Goal: Task Accomplishment & Management: Complete application form

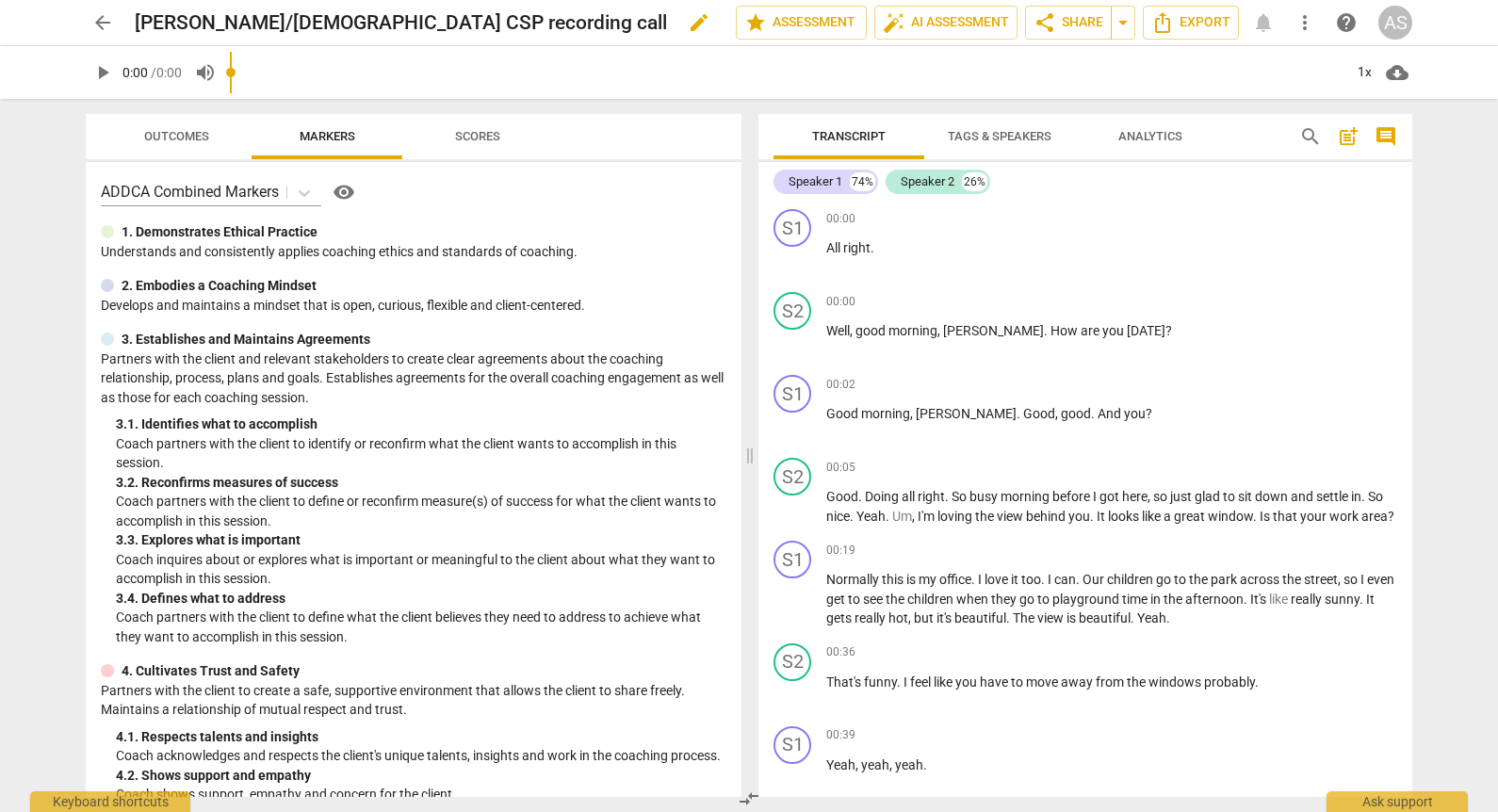
click at [682, 23] on span "edit" at bounding box center [698, 23] width 34 height 23
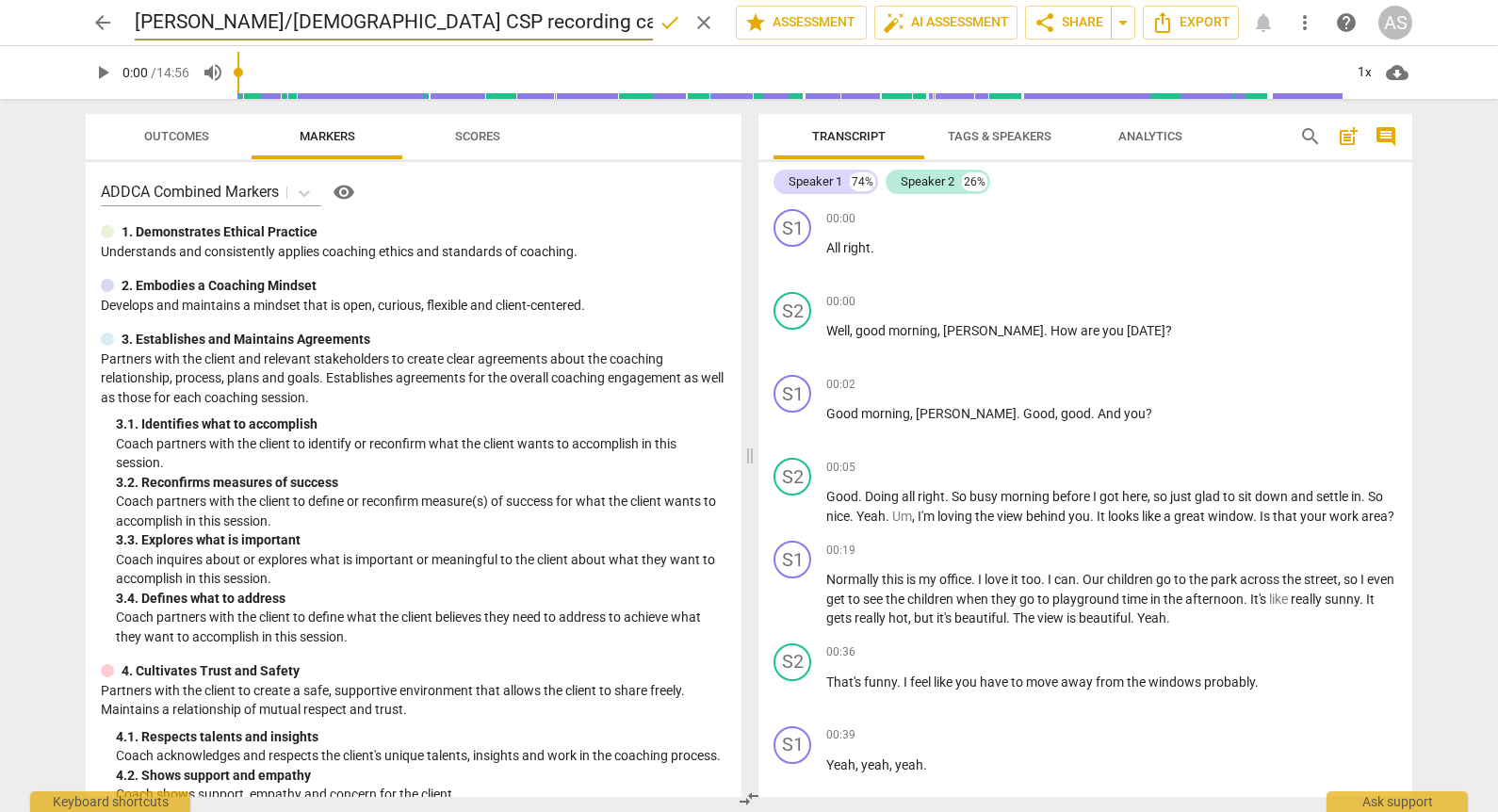
drag, startPoint x: 393, startPoint y: 22, endPoint x: 171, endPoint y: 31, distance: 222.2
click at [171, 31] on input "[PERSON_NAME]/[DEMOGRAPHIC_DATA] CSP recording call" at bounding box center [394, 23] width 519 height 35
type input "JenWiley_B132_CSP1"
click at [659, 27] on span "done" at bounding box center [669, 23] width 23 height 23
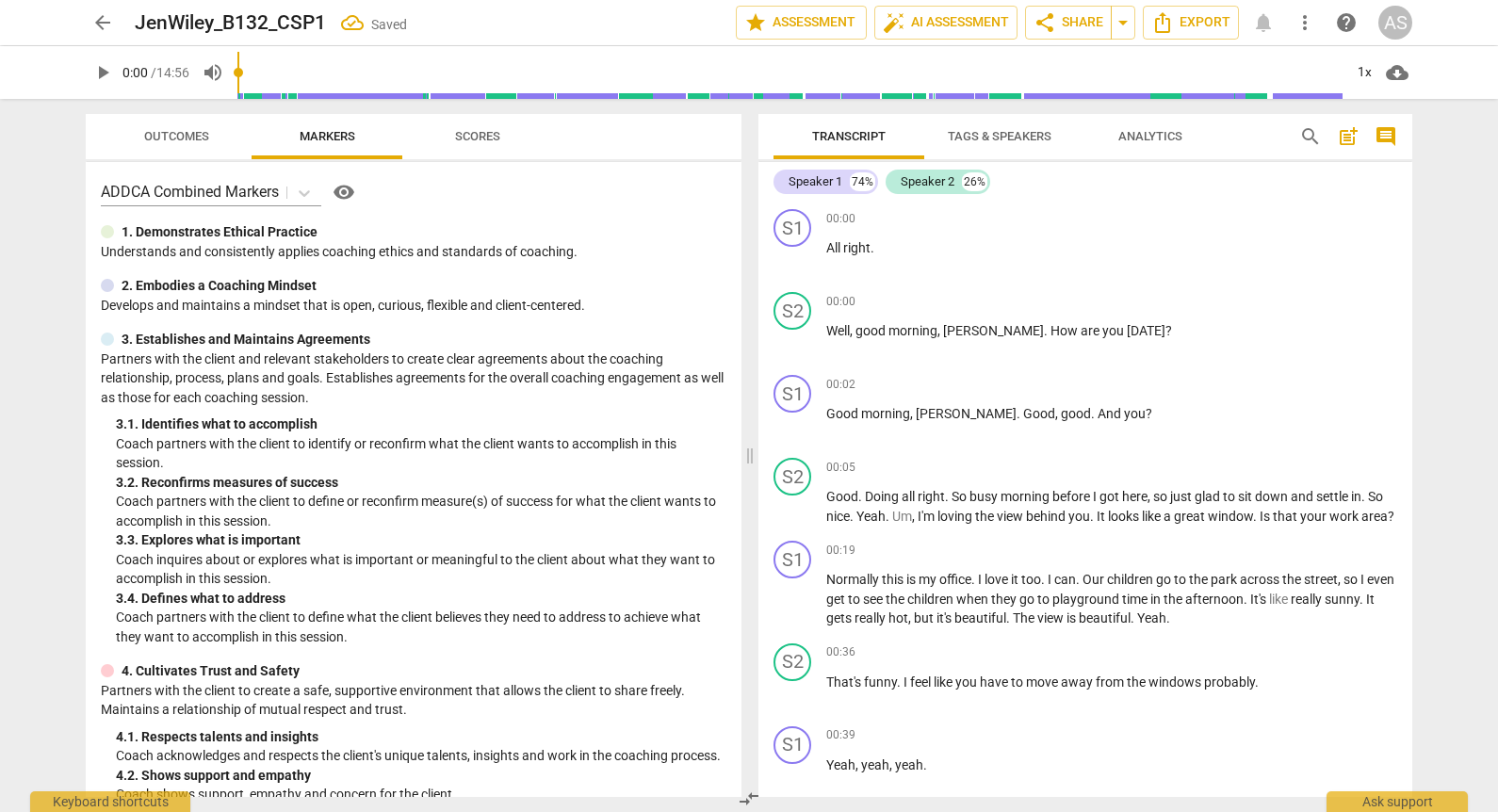
click at [104, 21] on span "arrow_back" at bounding box center [102, 23] width 23 height 23
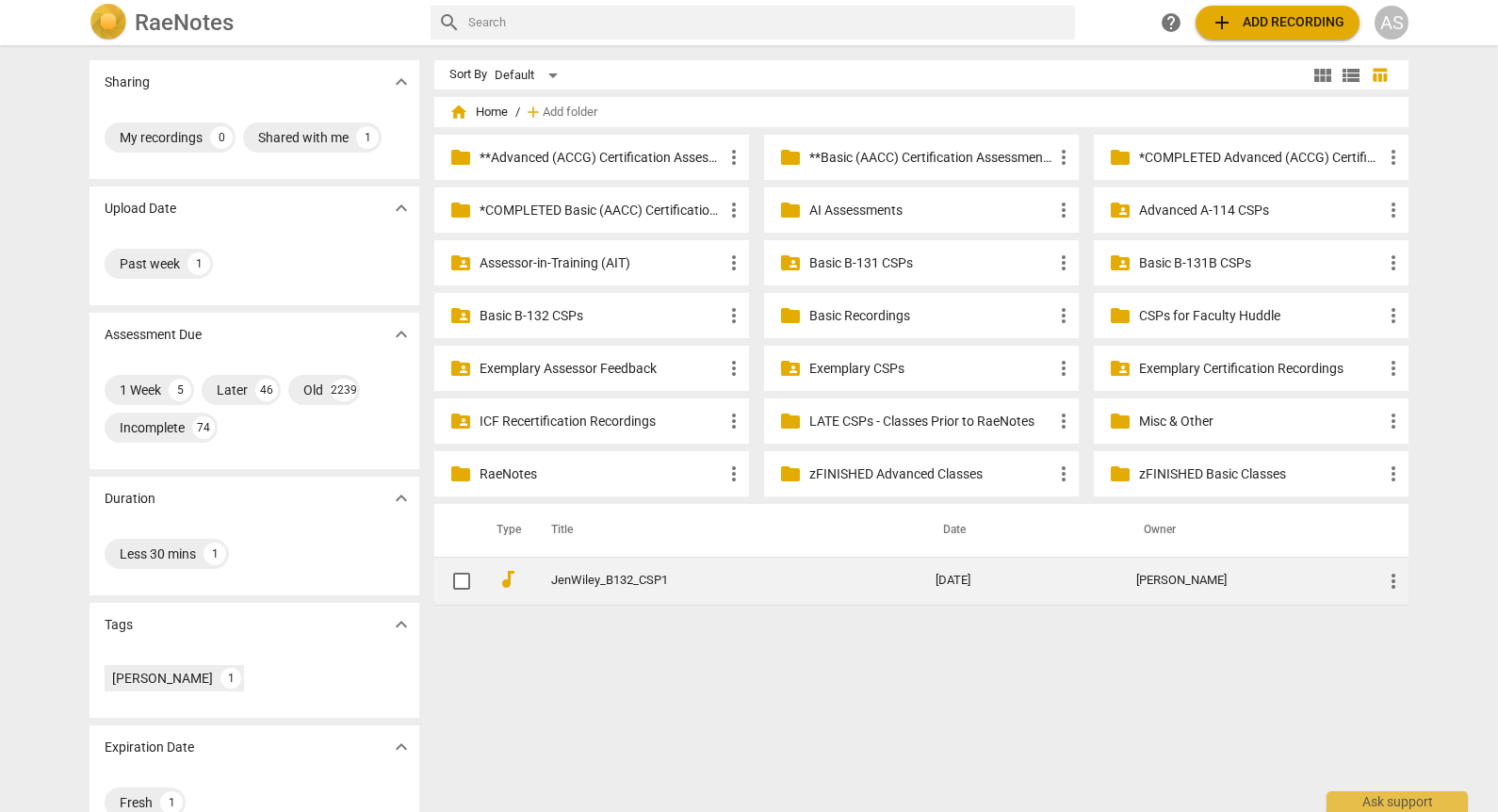
click at [1390, 578] on span "more_vert" at bounding box center [1393, 580] width 23 height 23
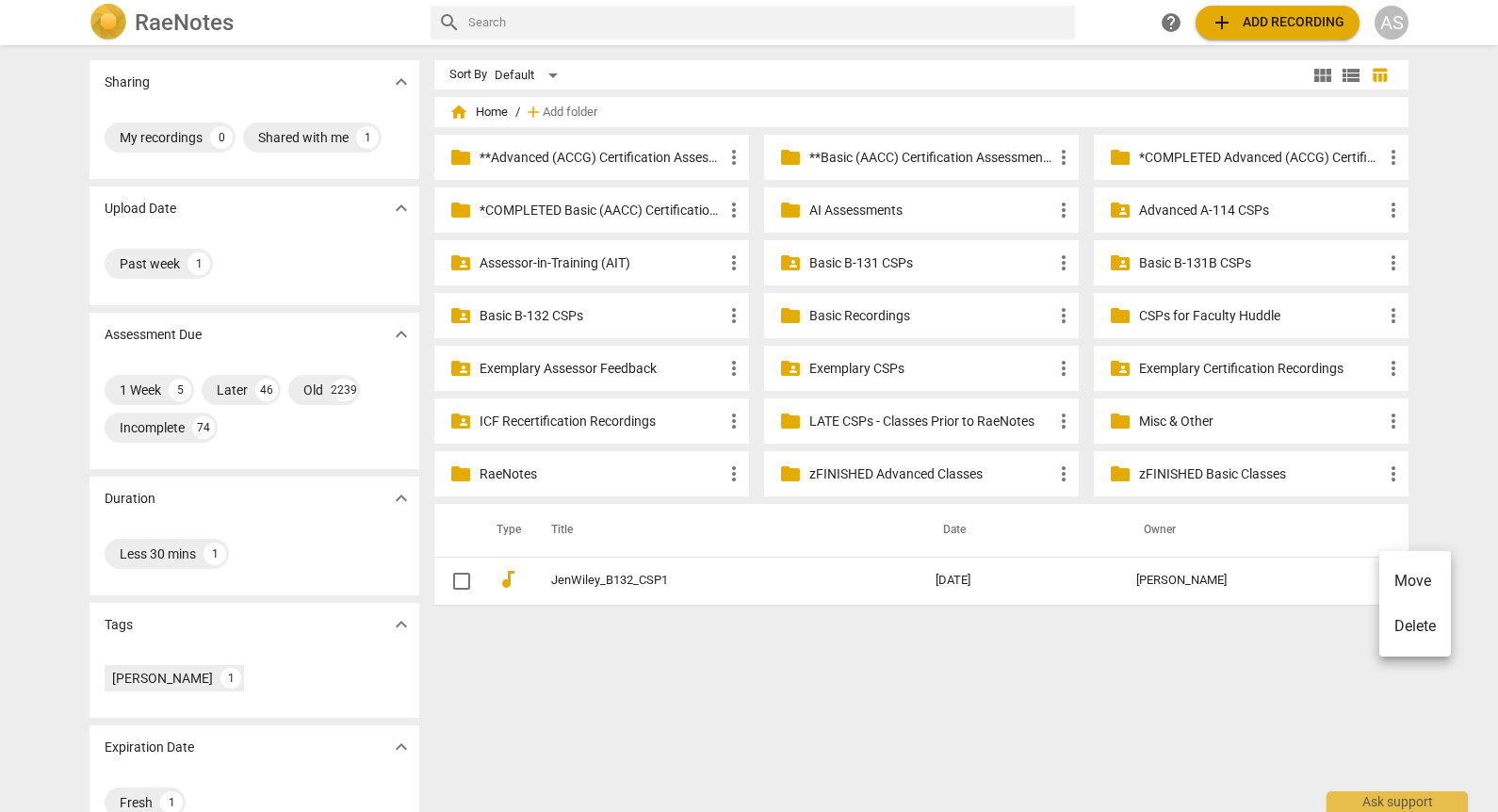
click at [1398, 583] on li "Move" at bounding box center [1415, 581] width 72 height 45
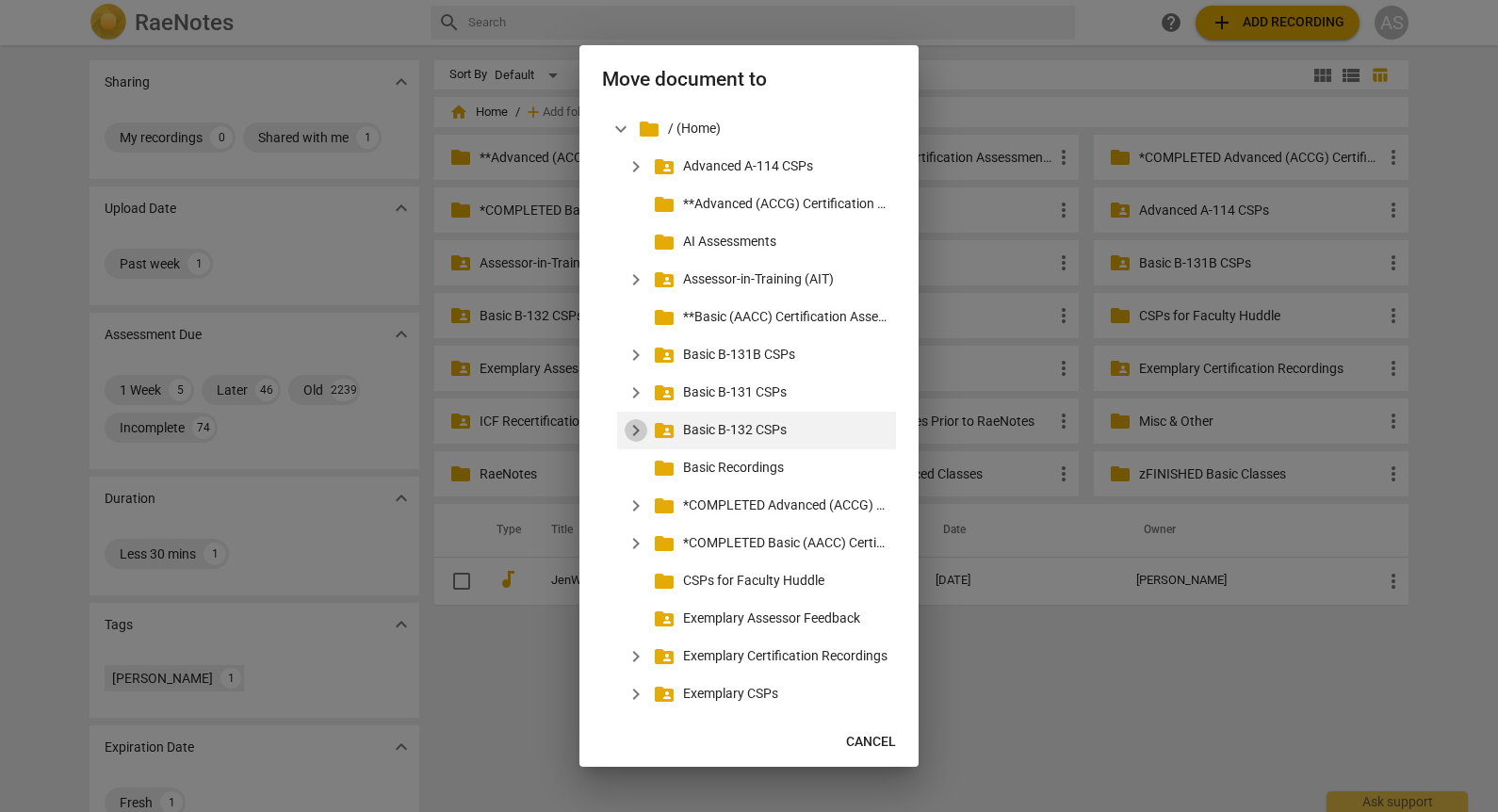
click at [636, 429] on span "expand_more" at bounding box center [636, 430] width 23 height 23
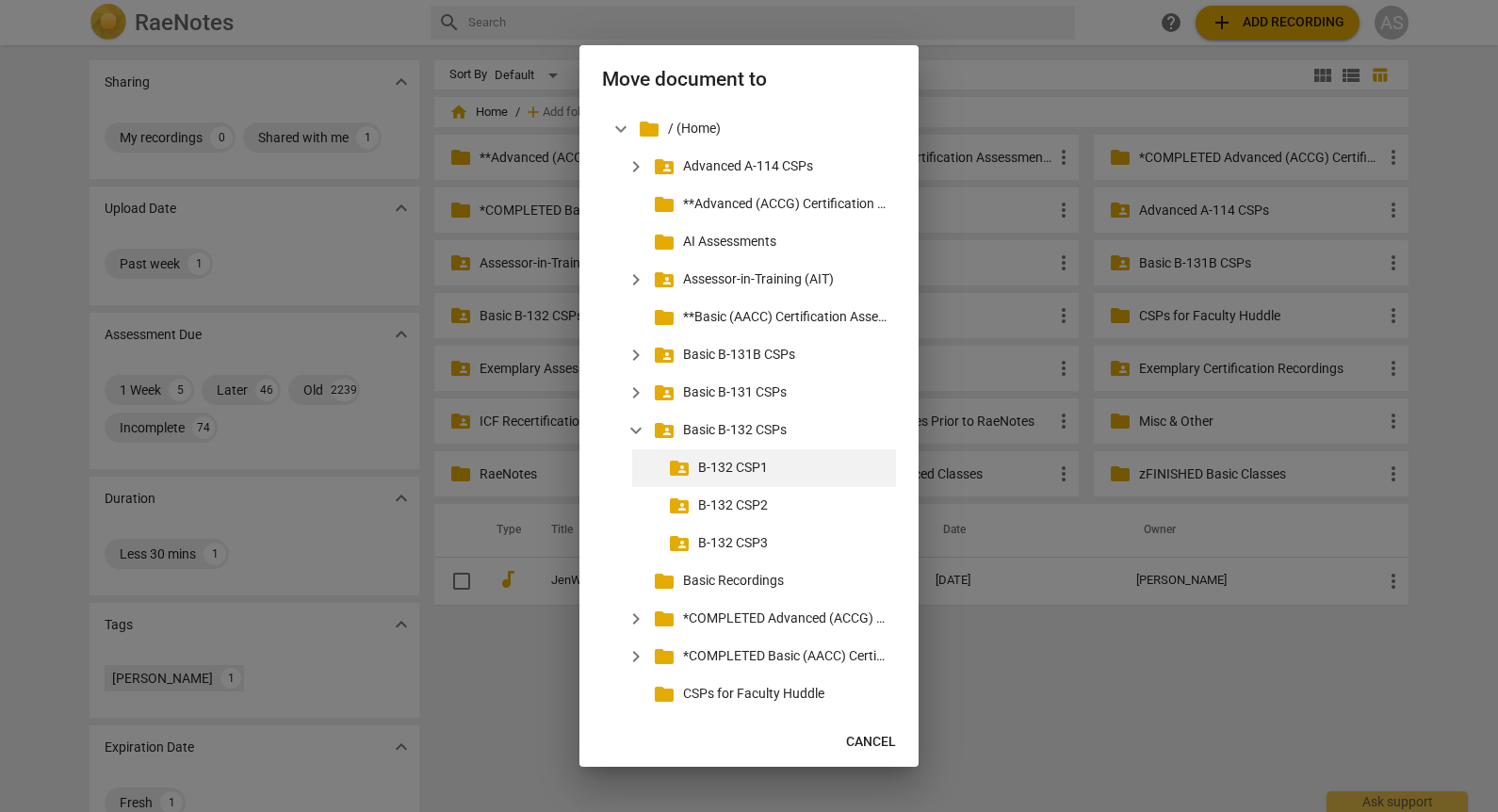
click at [758, 466] on p "B-132 CSP1" at bounding box center [794, 467] width 191 height 20
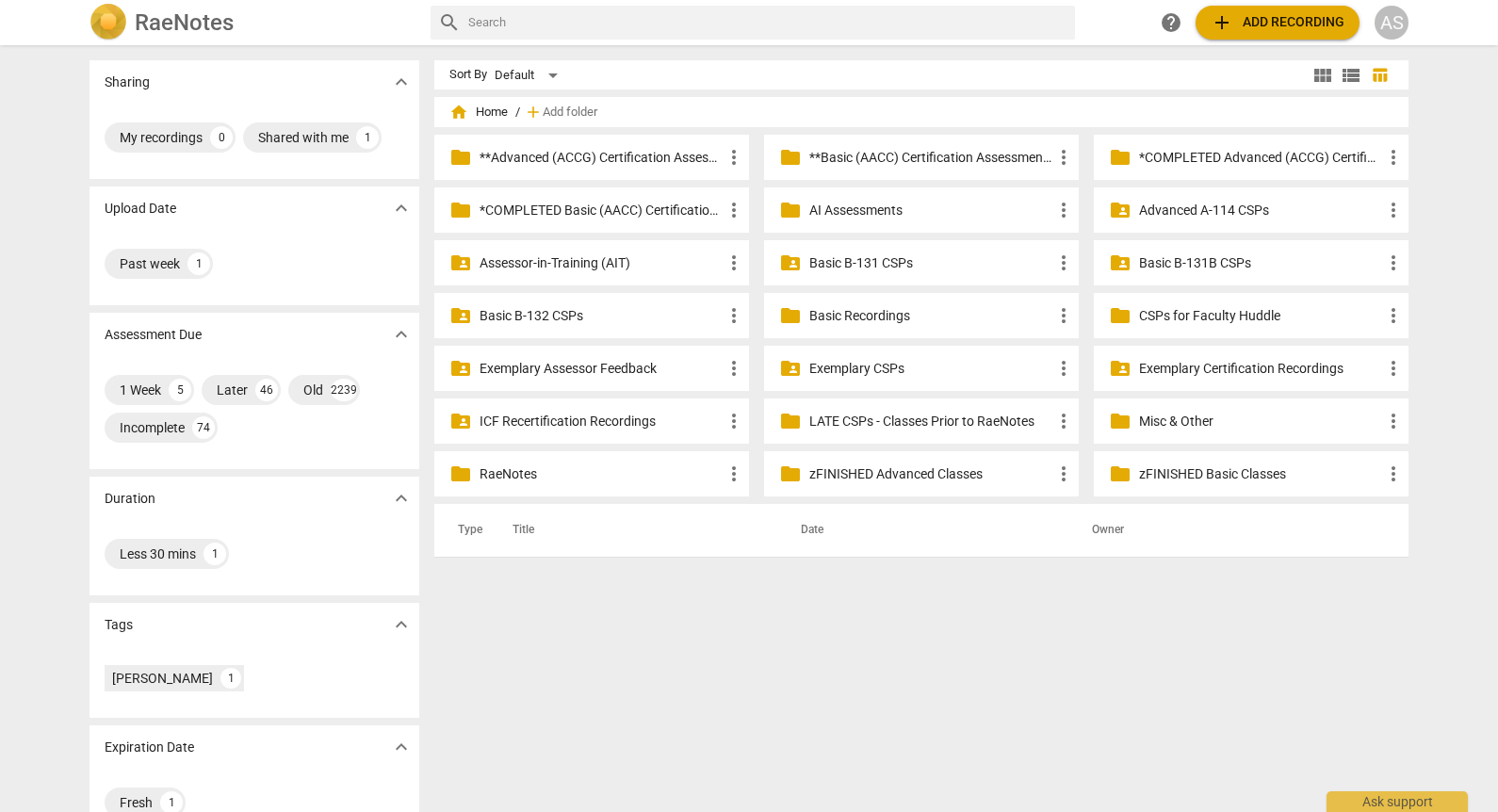
click at [591, 316] on p "Basic B-132 CSPs" at bounding box center [600, 316] width 243 height 20
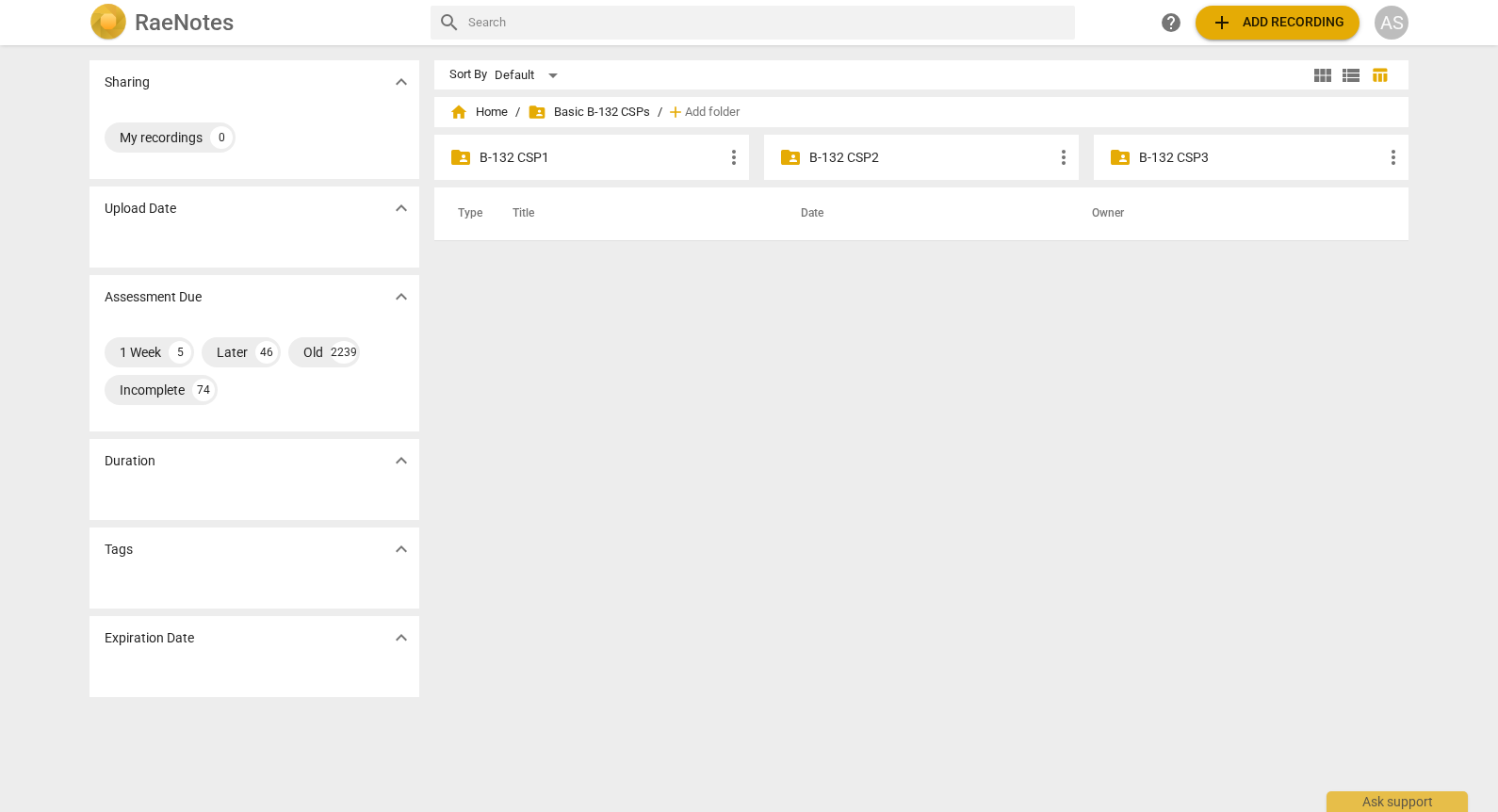
click at [580, 154] on p "B-132 CSP1" at bounding box center [600, 158] width 243 height 20
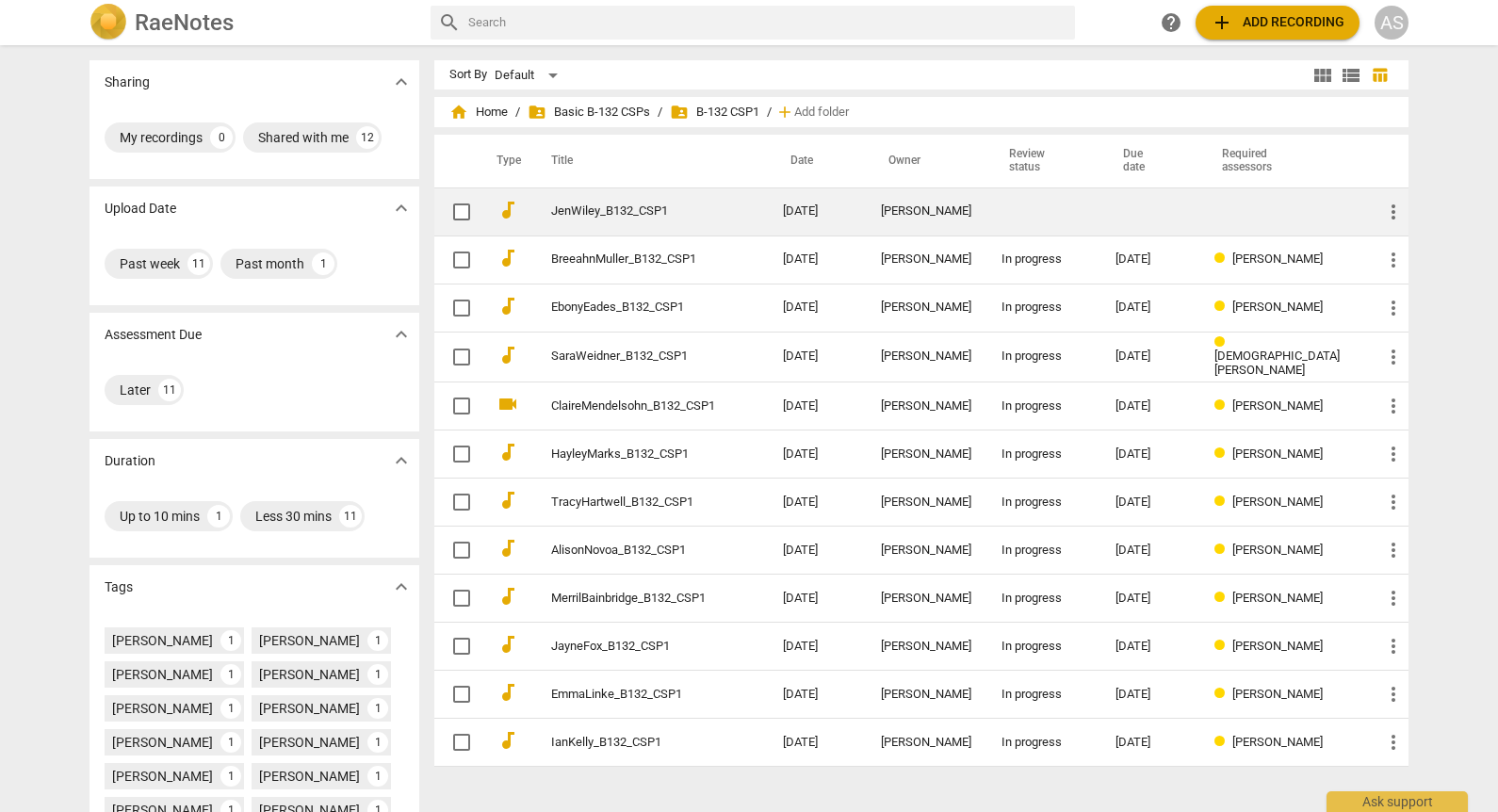
click at [597, 190] on td "JenWiley_B132_CSP1" at bounding box center [648, 211] width 240 height 48
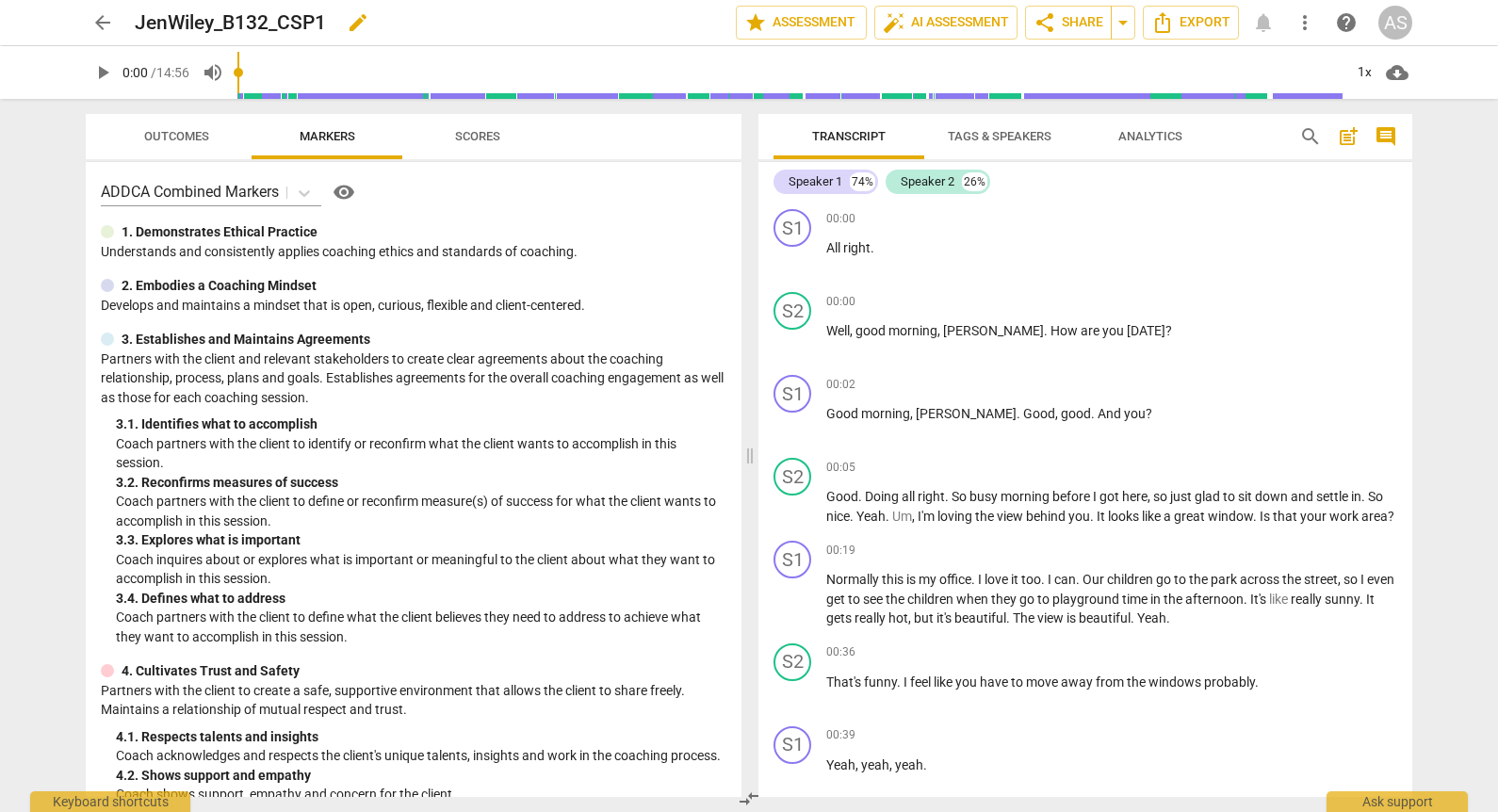
click at [350, 23] on span "edit" at bounding box center [358, 23] width 23 height 23
click at [181, 27] on input "JenWiley_B132_CSP1" at bounding box center [394, 23] width 519 height 35
click at [173, 24] on input "JenWiley_B132_CSP1" at bounding box center [394, 23] width 519 height 35
type input "JenniferWiley_B132_CSP1"
drag, startPoint x: 660, startPoint y: 25, endPoint x: 770, endPoint y: 23, distance: 110.0
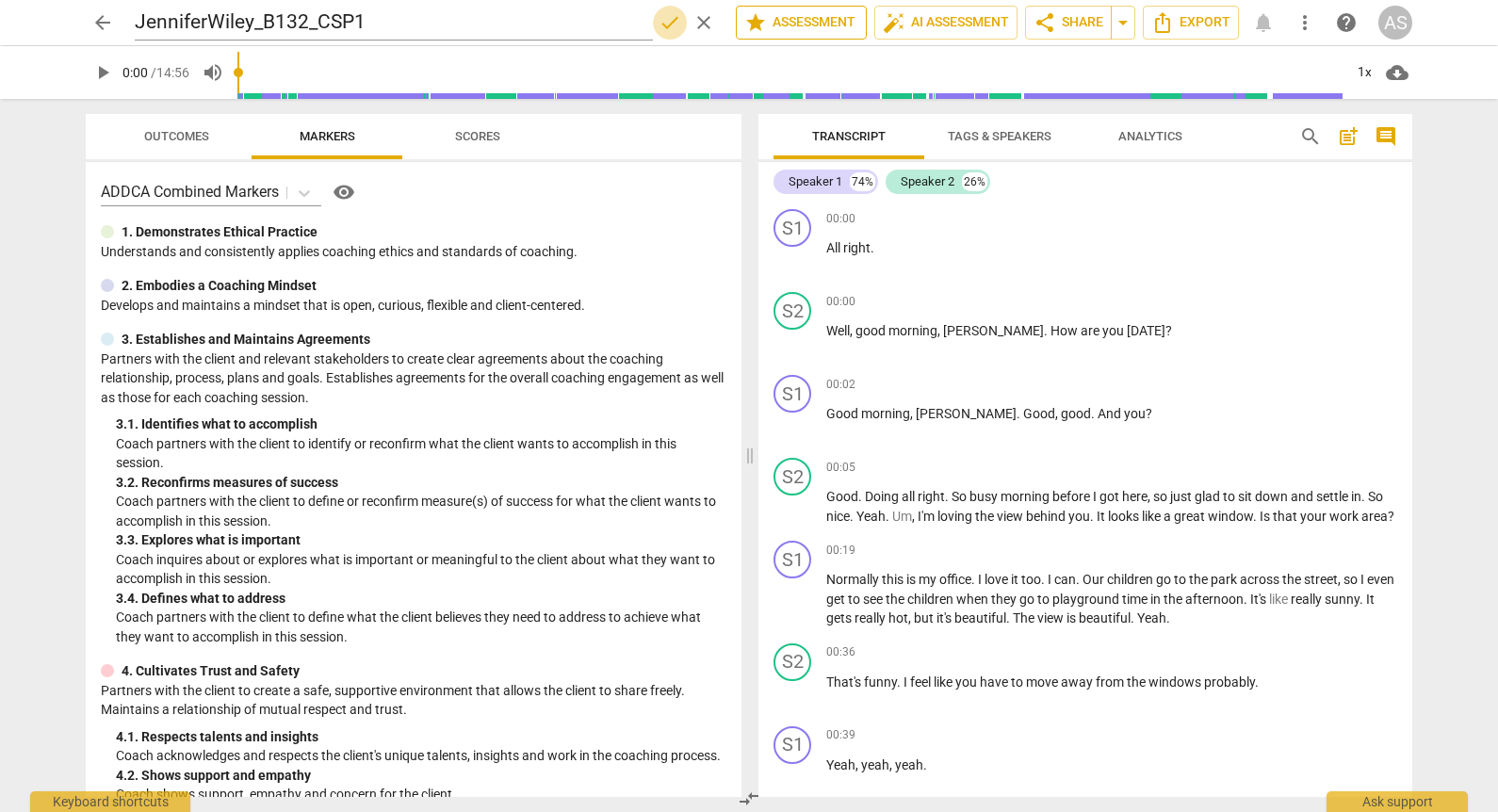
click at [662, 24] on span "done" at bounding box center [669, 23] width 23 height 23
click at [790, 17] on span "star Assessment" at bounding box center [802, 23] width 114 height 23
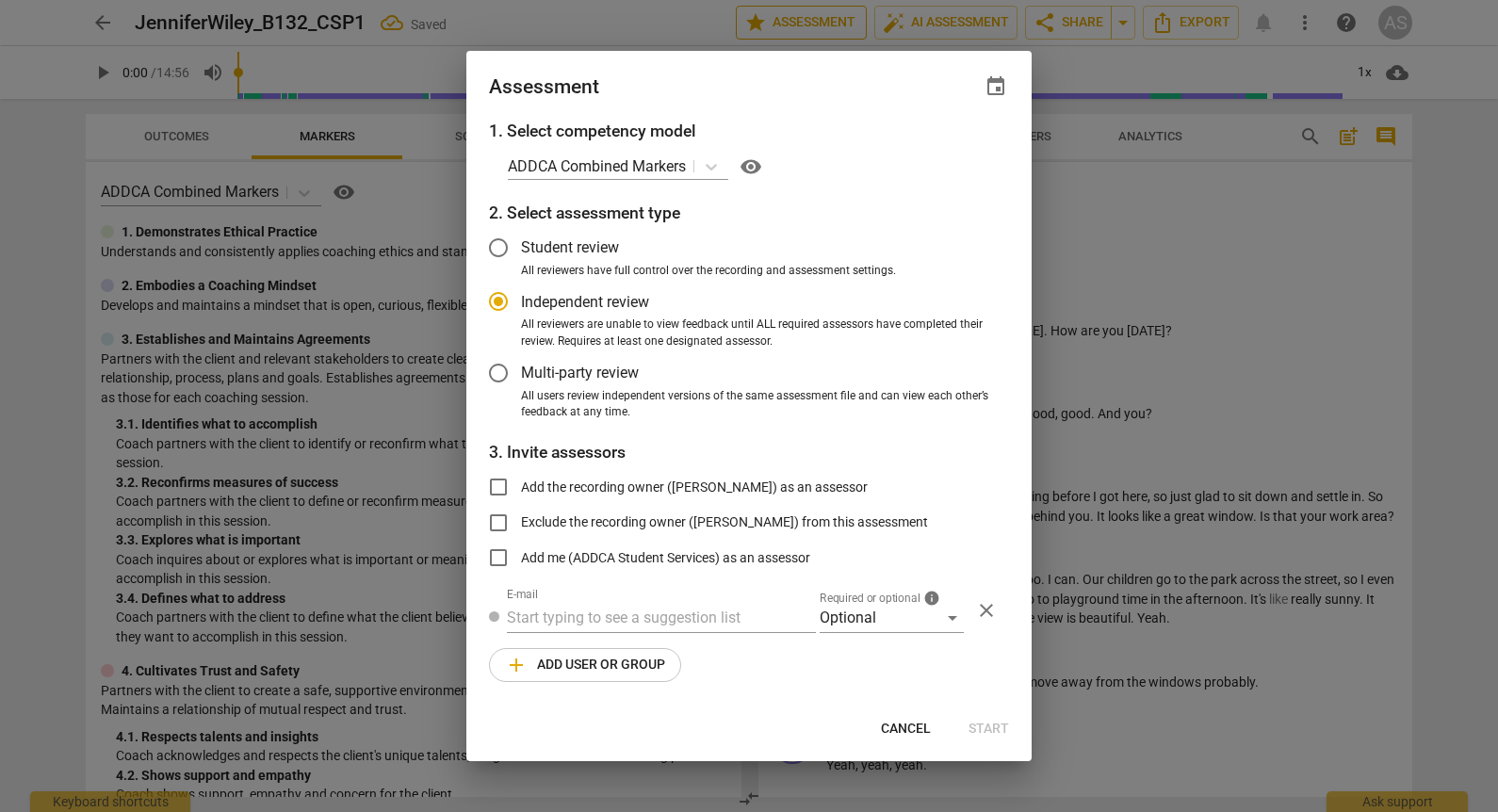
radio input "false"
click at [997, 95] on span "event" at bounding box center [995, 86] width 23 height 23
click at [940, 155] on input "date" at bounding box center [883, 151] width 132 height 27
type input "[DATE]"
click at [769, 81] on div at bounding box center [749, 406] width 1498 height 812
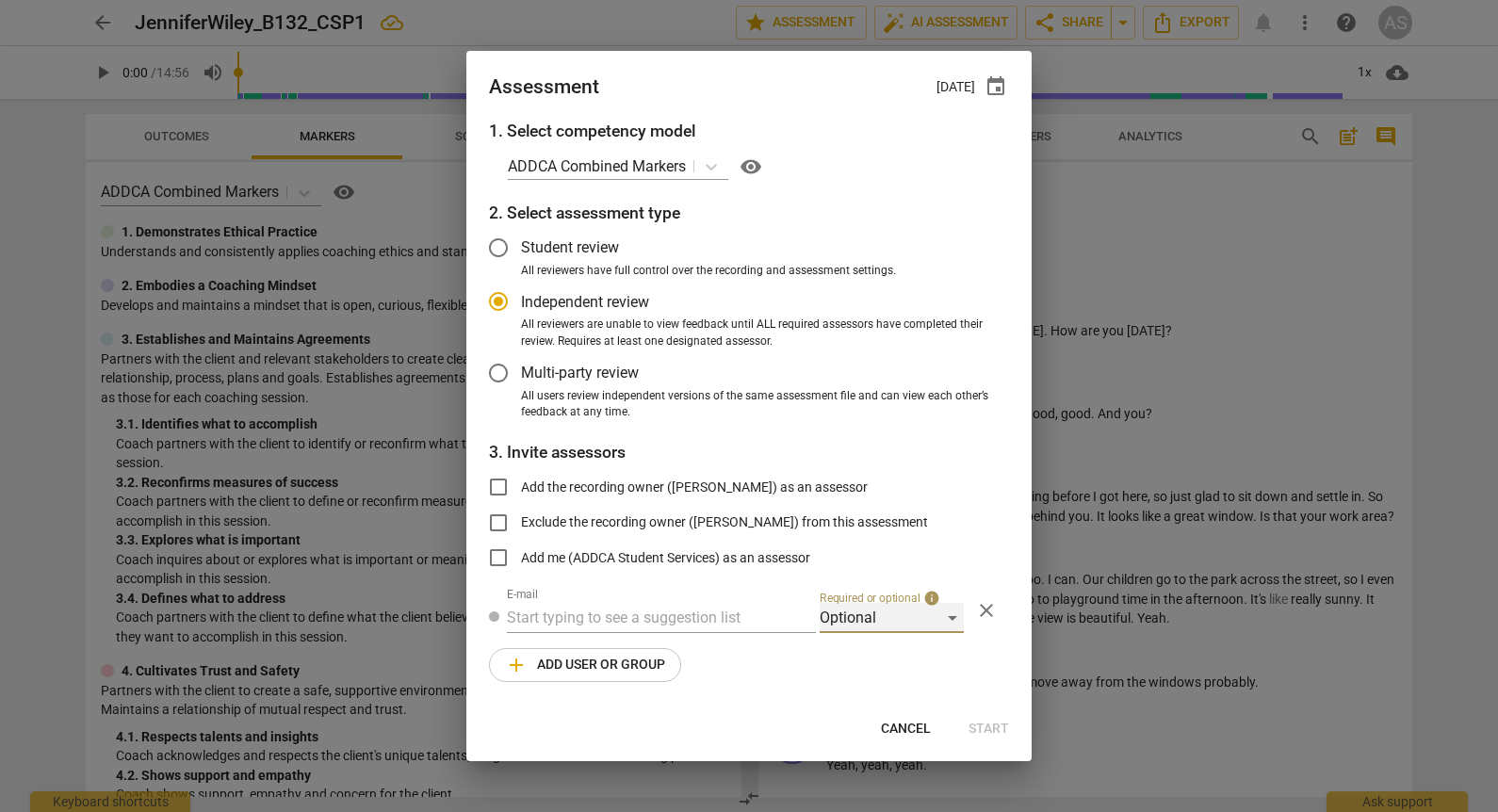
click at [910, 627] on div "Optional" at bounding box center [891, 618] width 144 height 30
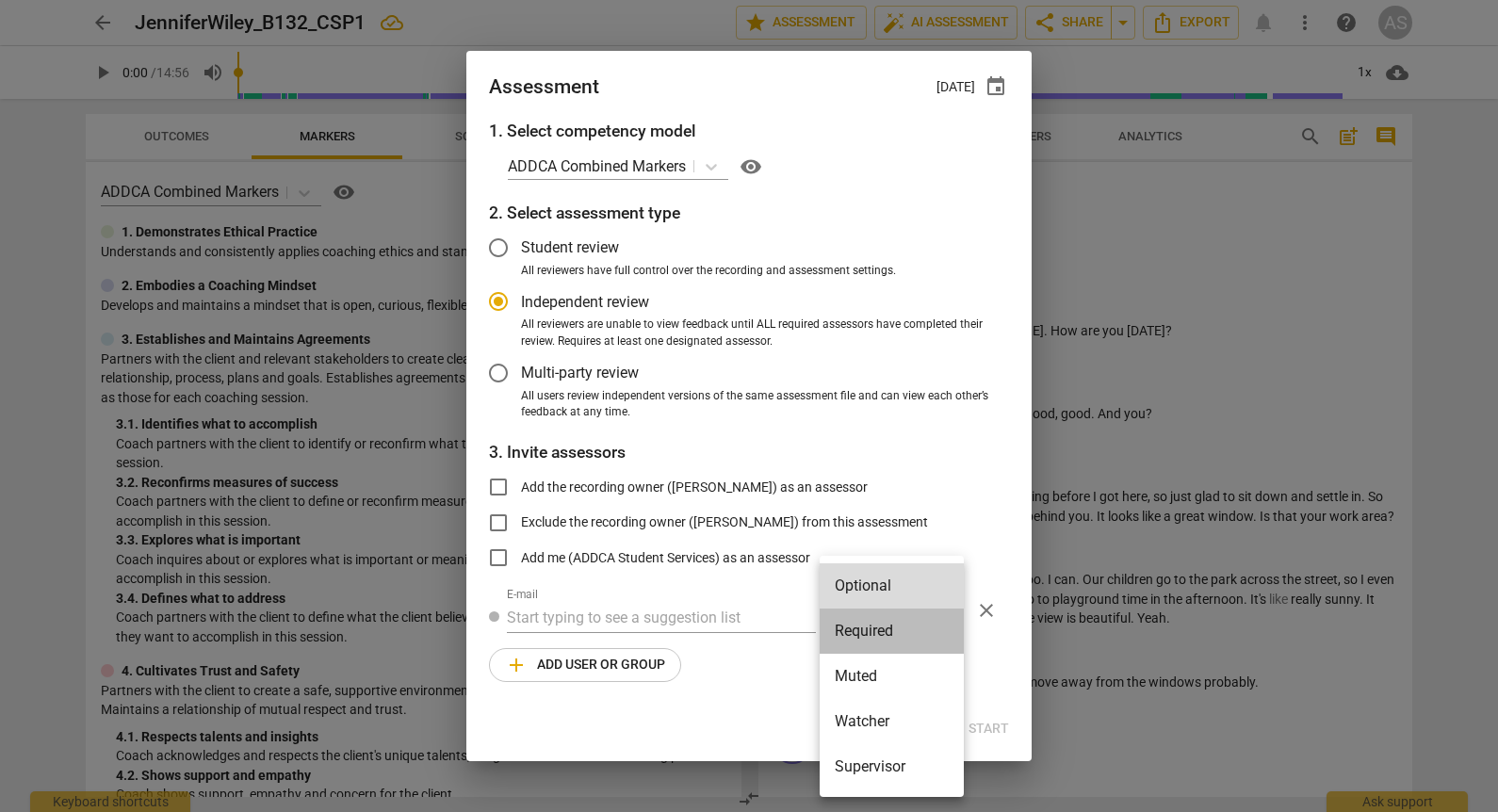
click at [897, 647] on li "Required" at bounding box center [891, 631] width 144 height 45
radio input "false"
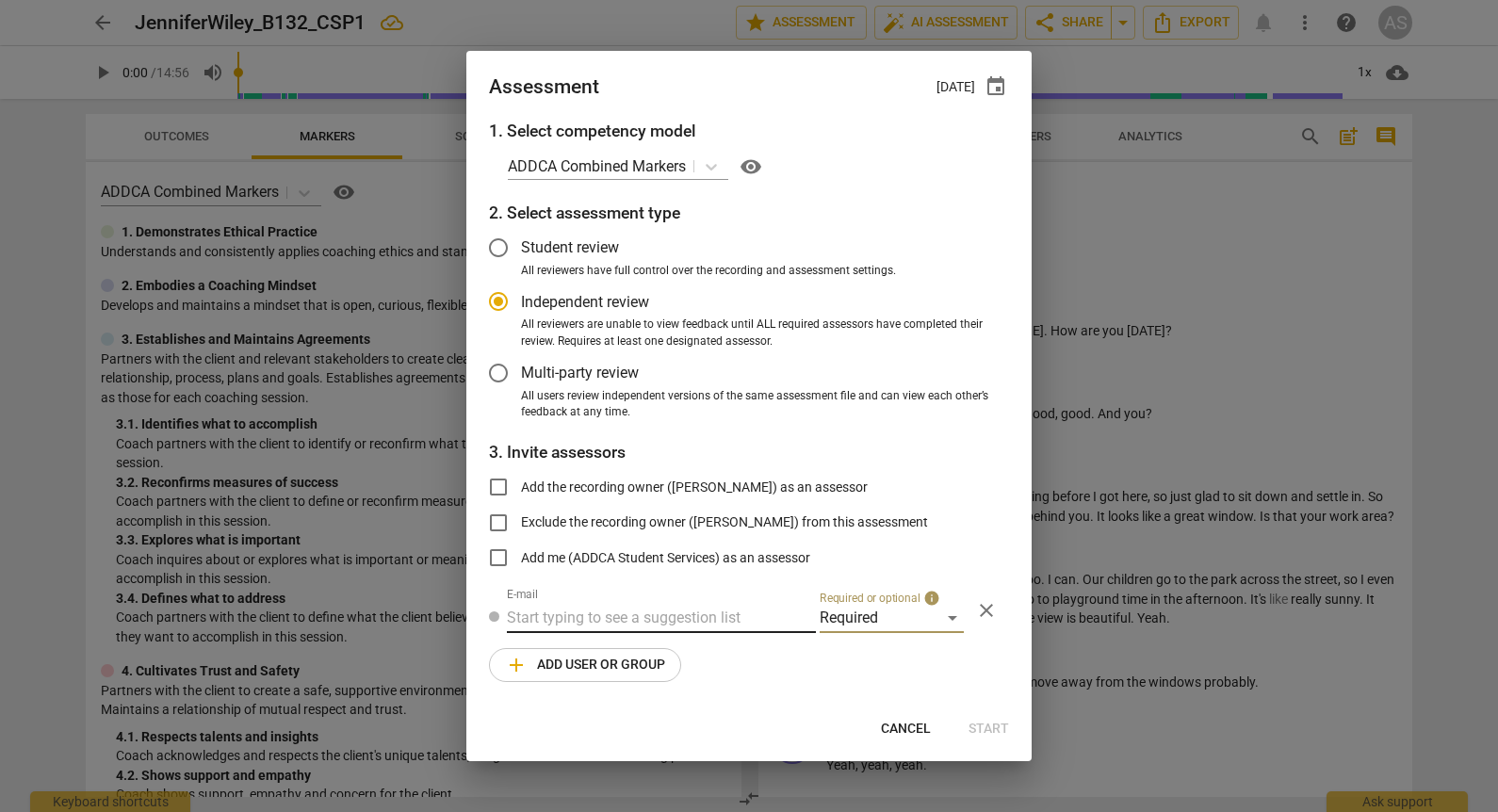
click at [720, 622] on input "text" at bounding box center [661, 618] width 309 height 30
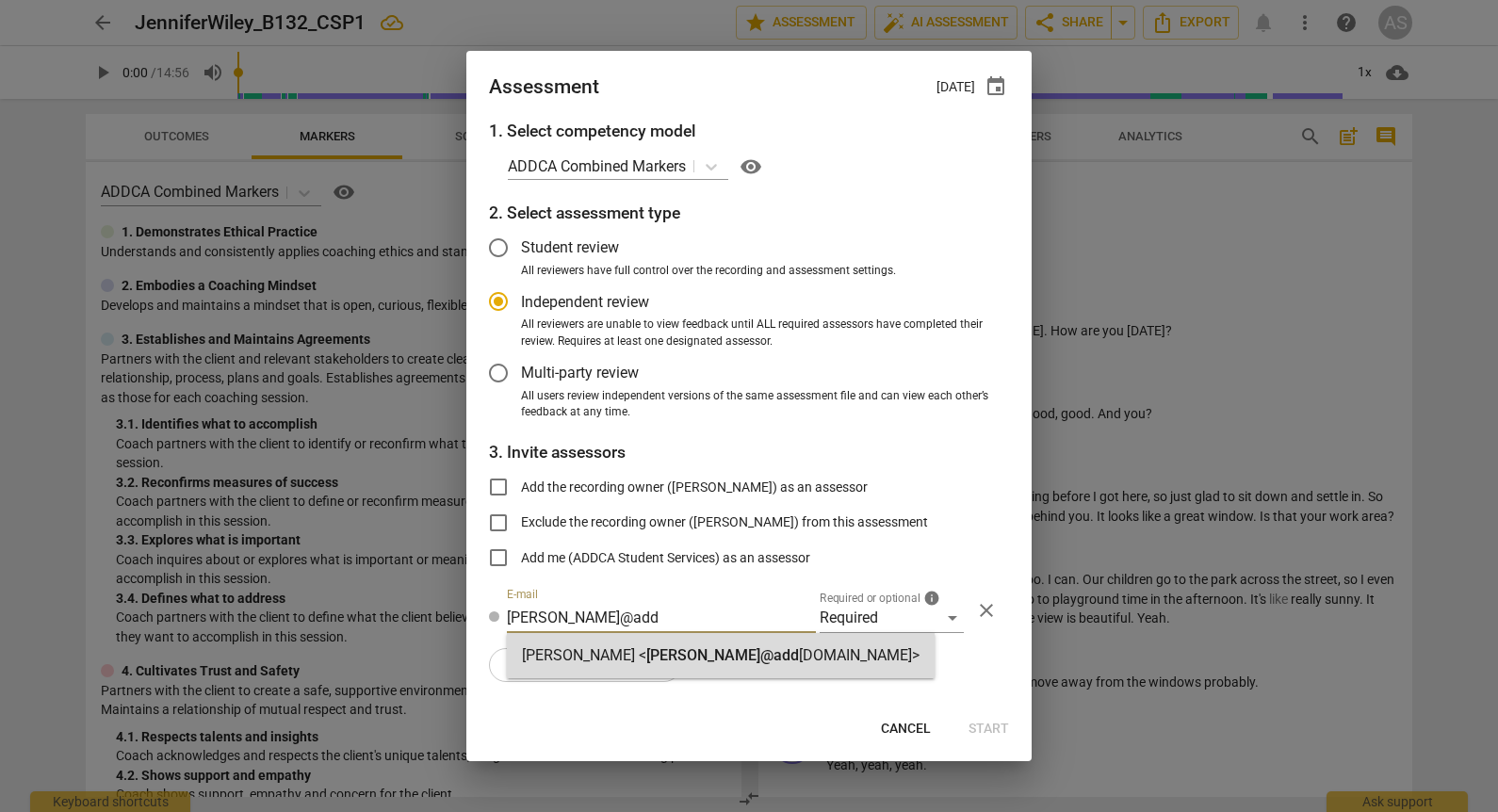
type input "[PERSON_NAME]@add"
click at [799, 660] on strong "[DOMAIN_NAME]>" at bounding box center [859, 655] width 121 height 18
radio input "false"
type input "[PERSON_NAME] <[PERSON_NAME][EMAIL_ADDRESS][DOMAIN_NAME]>"
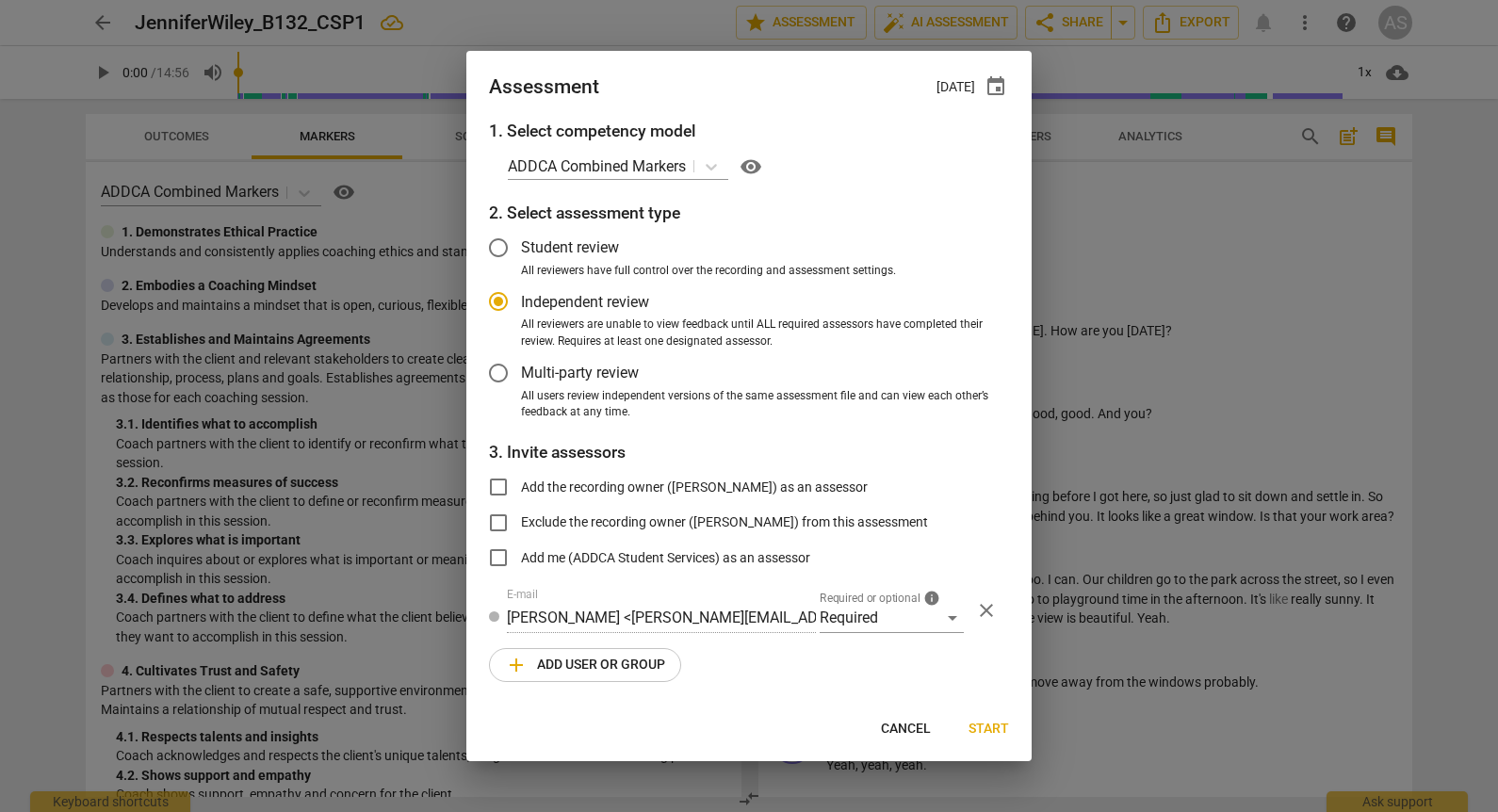
click at [628, 667] on span "add Add user or group" at bounding box center [584, 665] width 160 height 23
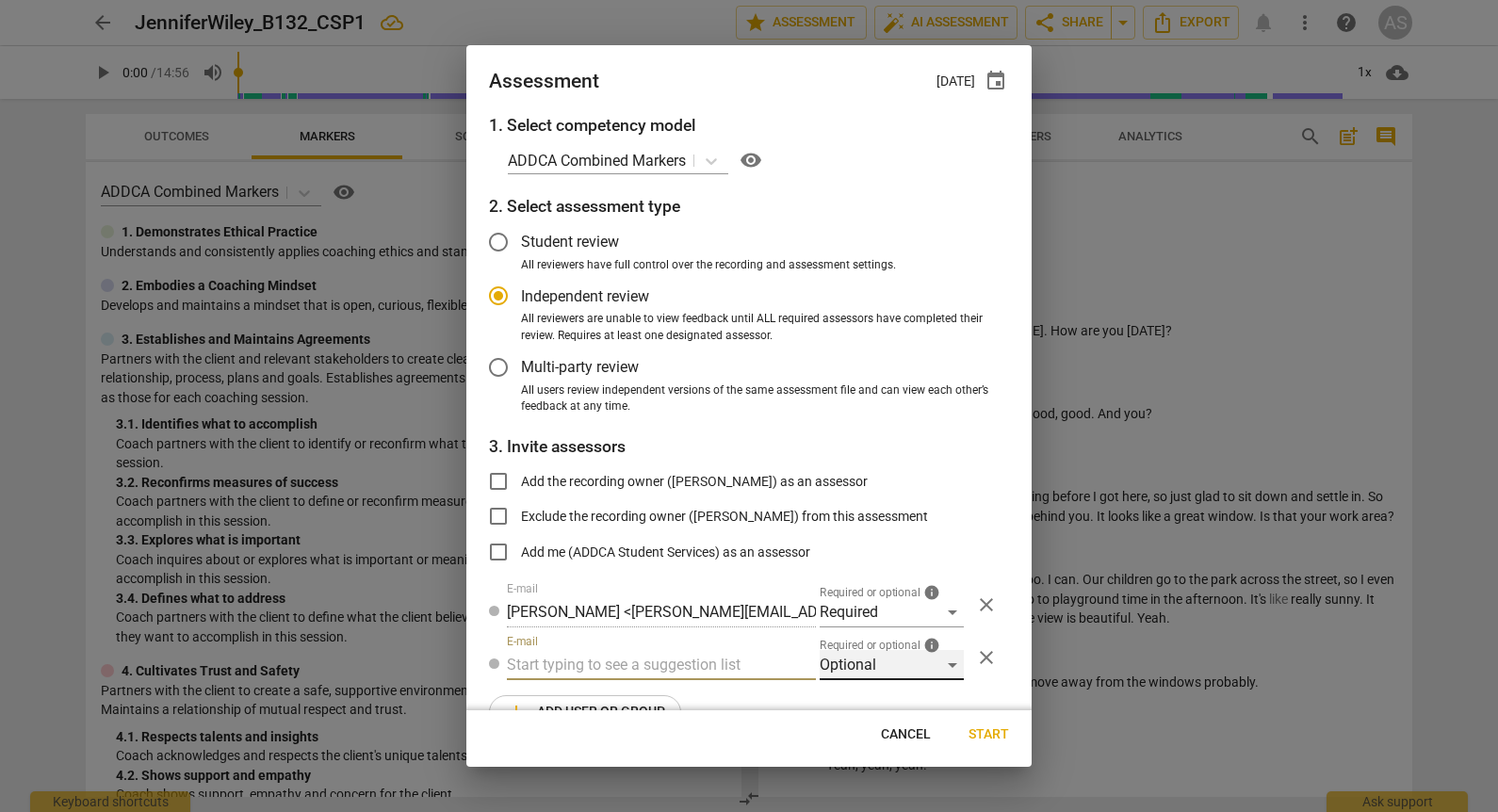
click at [842, 656] on div "Optional" at bounding box center [891, 665] width 144 height 30
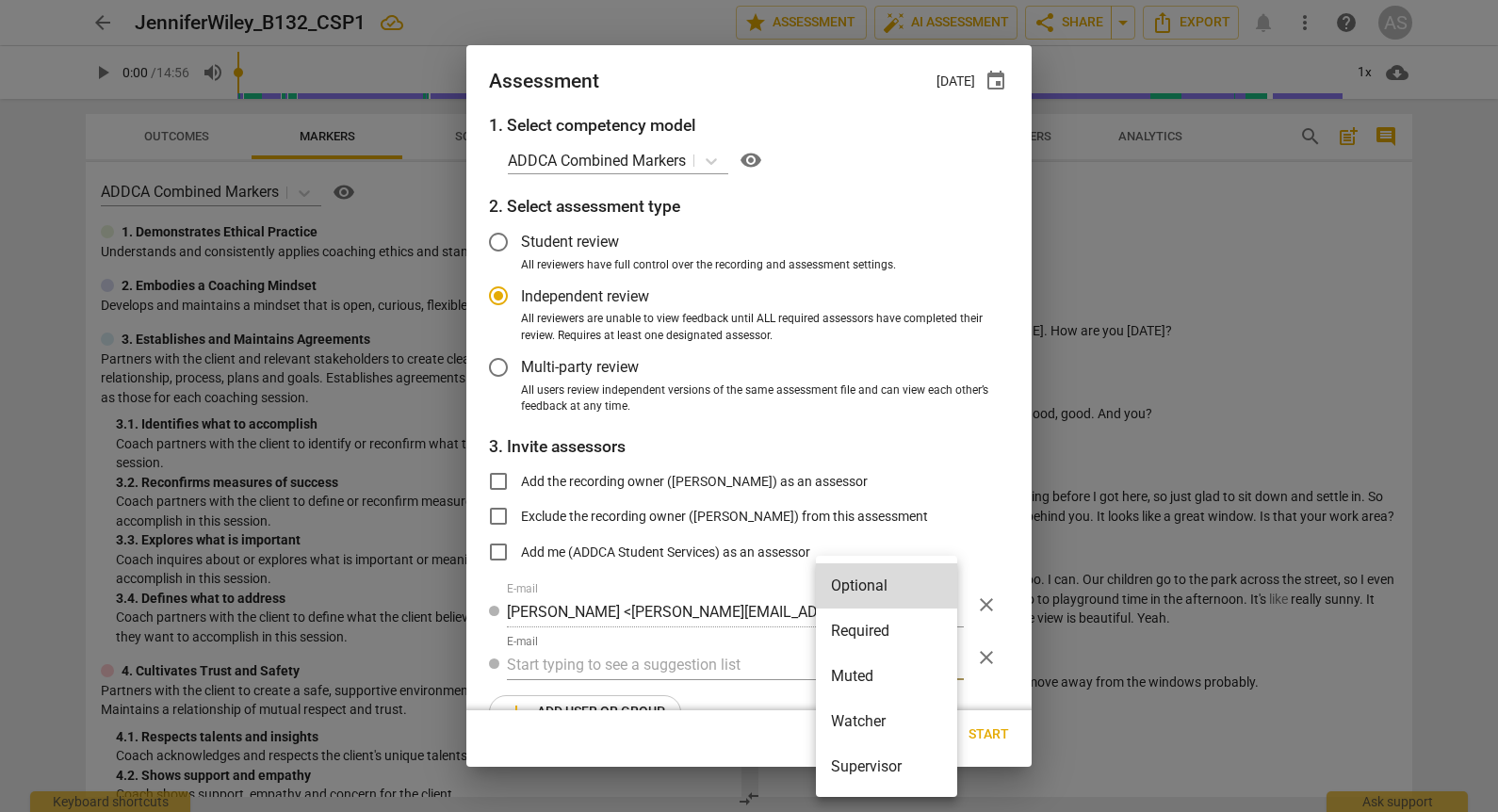
drag, startPoint x: 860, startPoint y: 673, endPoint x: 847, endPoint y: 678, distance: 13.9
click at [860, 675] on li "Muted" at bounding box center [887, 677] width 141 height 45
radio input "false"
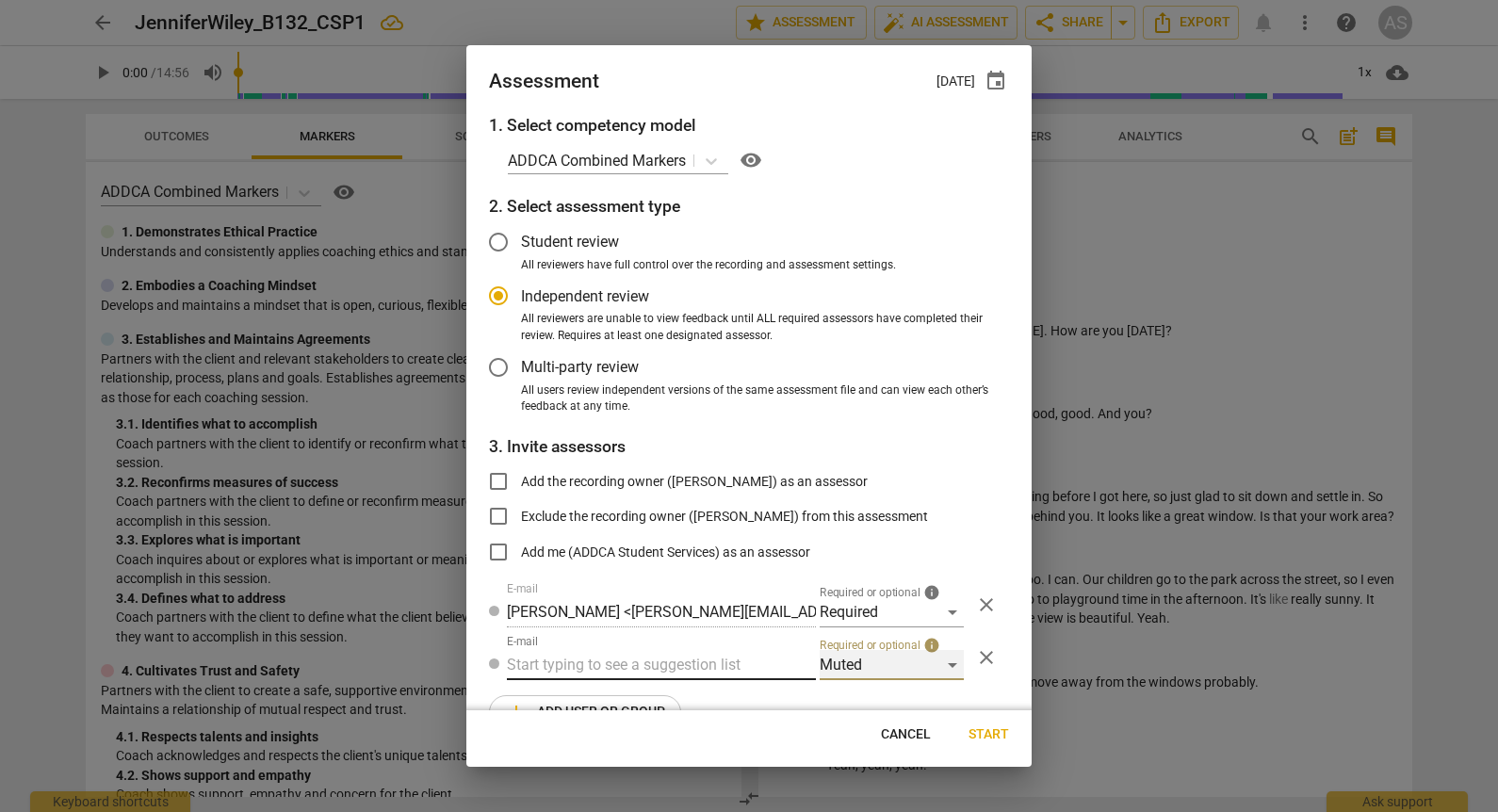
drag, startPoint x: 649, startPoint y: 652, endPoint x: 639, endPoint y: 657, distance: 11.2
click at [638, 660] on input "text" at bounding box center [661, 665] width 309 height 30
type input "132"
click at [633, 694] on strong "CSPs" at bounding box center [619, 702] width 35 height 18
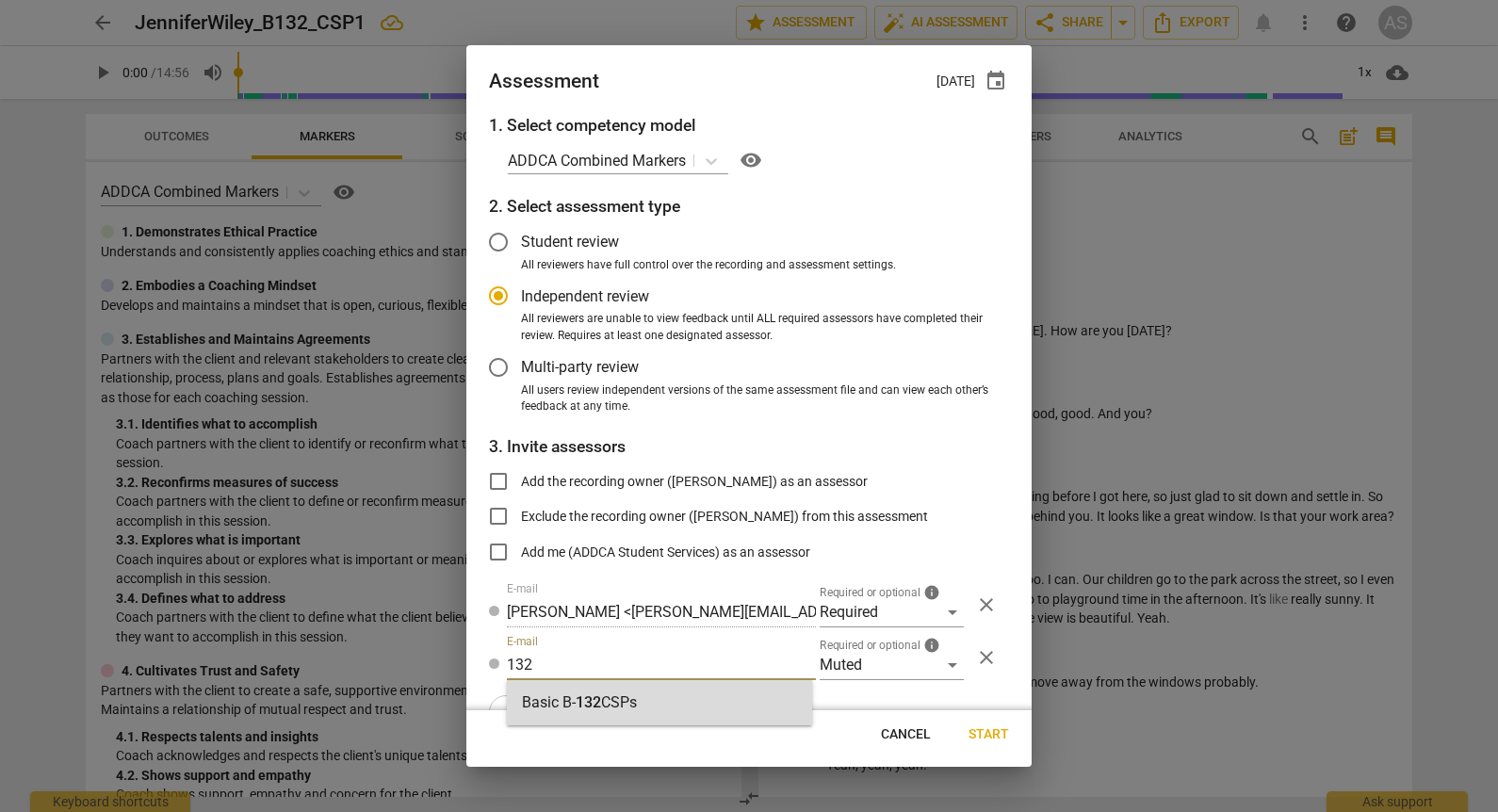
radio input "false"
type input "Basic B-132 CSPs"
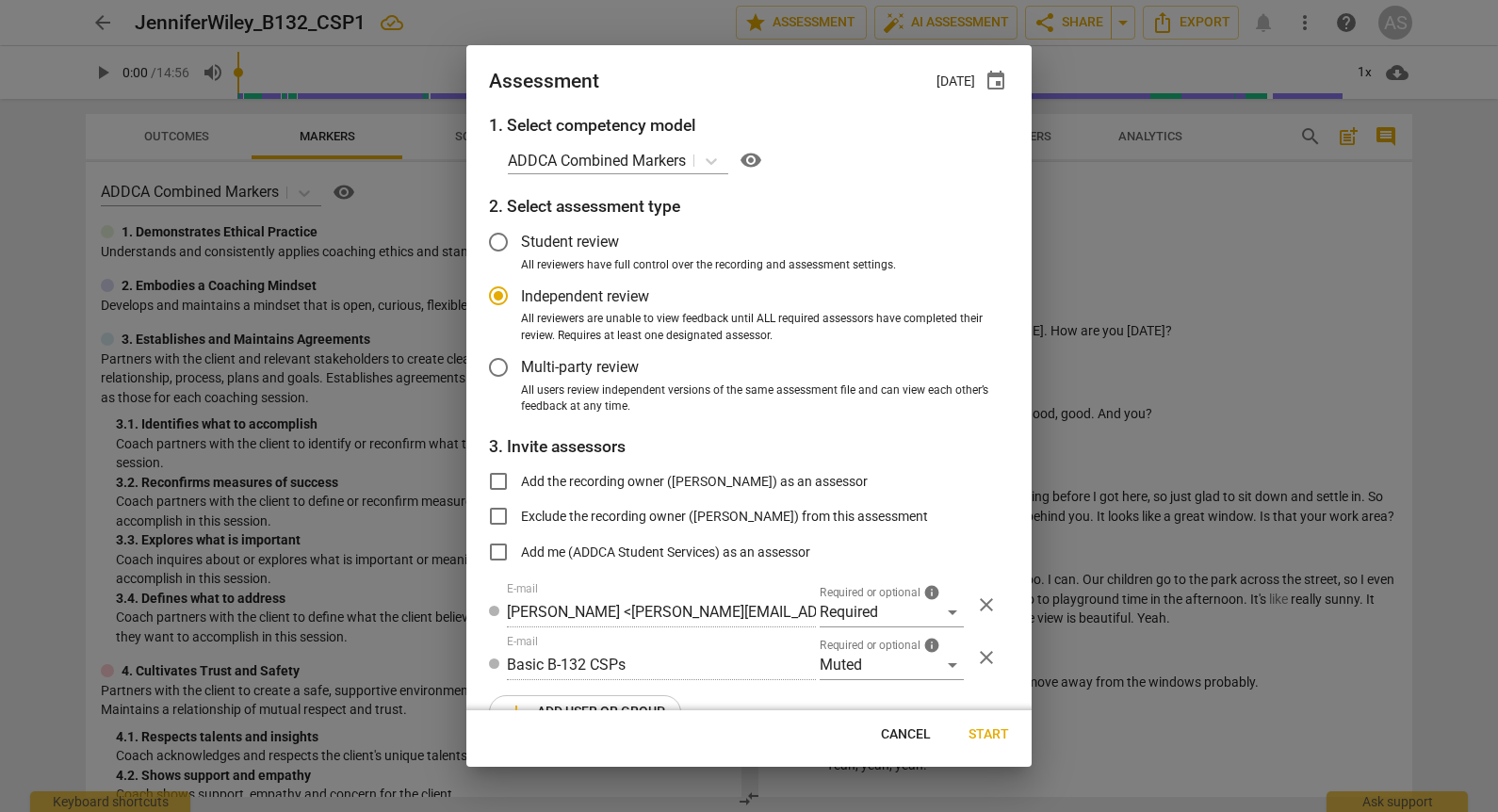
click at [987, 731] on span "Start" at bounding box center [988, 734] width 40 height 19
radio input "false"
type input "[PERSON_NAME] <[PERSON_NAME][EMAIL_ADDRESS][PERSON_NAME][DOMAIN_NAME]>"
type input "[PERSON_NAME] <[EMAIL_ADDRESS][DOMAIN_NAME]>"
